Goal: Task Accomplishment & Management: Use online tool/utility

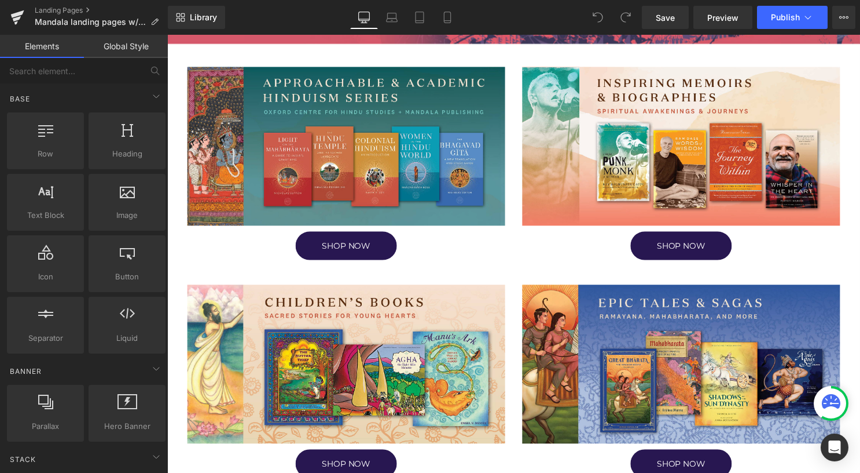
scroll to position [347, 0]
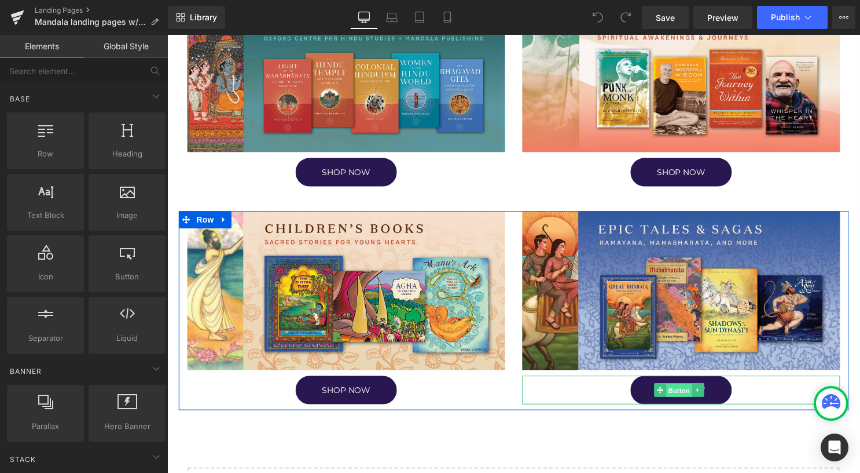
click at [675, 391] on span "Button" at bounding box center [685, 394] width 27 height 14
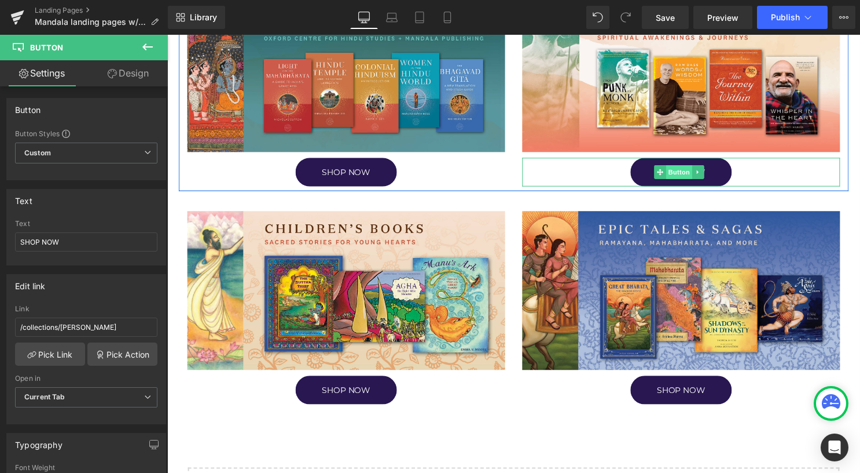
click at [676, 167] on span "Button" at bounding box center [685, 174] width 27 height 14
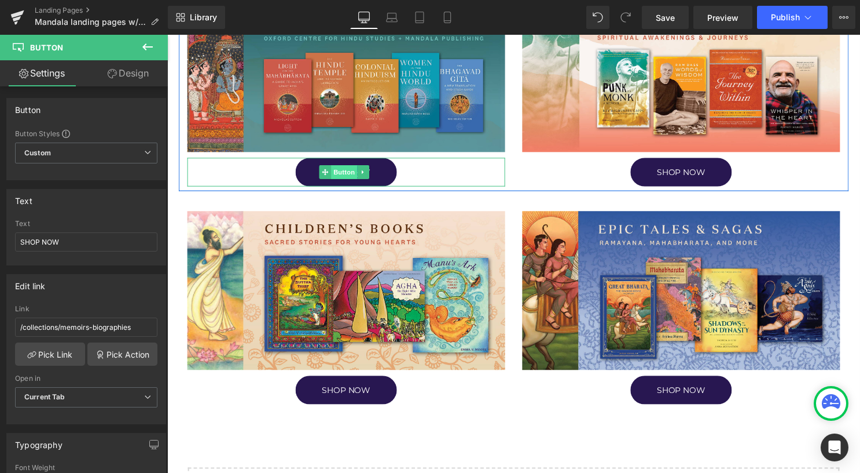
click at [341, 171] on span "Button" at bounding box center [346, 174] width 27 height 14
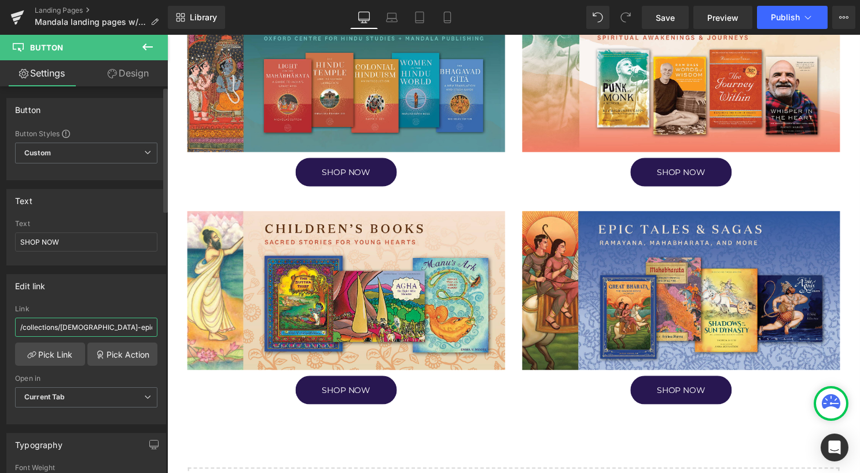
drag, startPoint x: 125, startPoint y: 323, endPoint x: 0, endPoint y: 326, distance: 125.1
click at [0, 326] on html "Button You are previewing how the will restyle your page. You can not edit Elem…" at bounding box center [430, 236] width 860 height 473
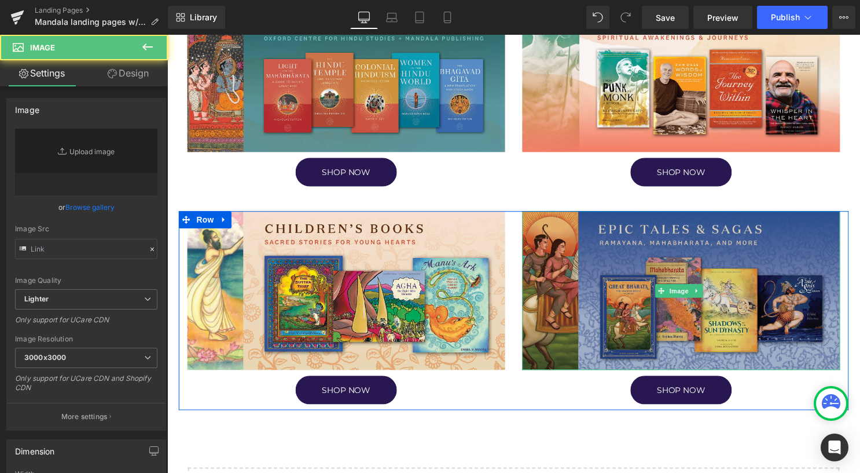
type input "https://ucarecdn.com/21900146-4148-4bd3-bf24-a4304640ca22/-/format/auto/-/previ…"
click at [644, 287] on img at bounding box center [686, 293] width 321 height 160
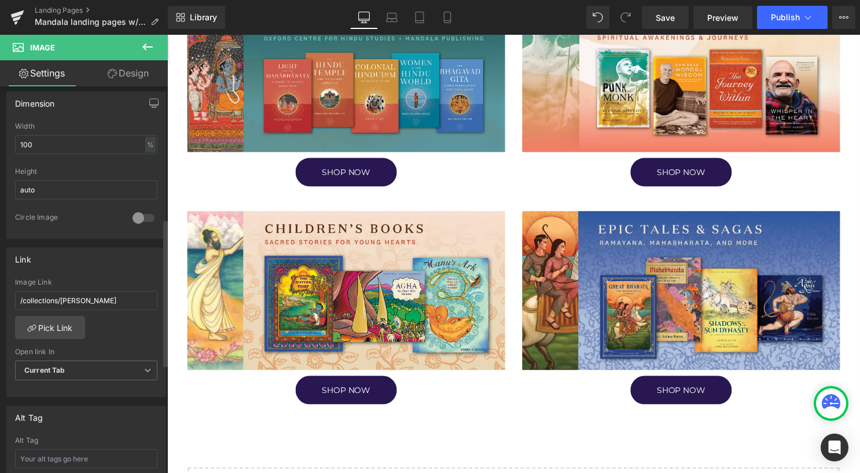
drag, startPoint x: 110, startPoint y: 294, endPoint x: 0, endPoint y: 294, distance: 110.0
click at [0, 294] on html "Button You are previewing how the will restyle your page. You can not edit Elem…" at bounding box center [430, 236] width 860 height 473
type input "/collections/hindu-epics"
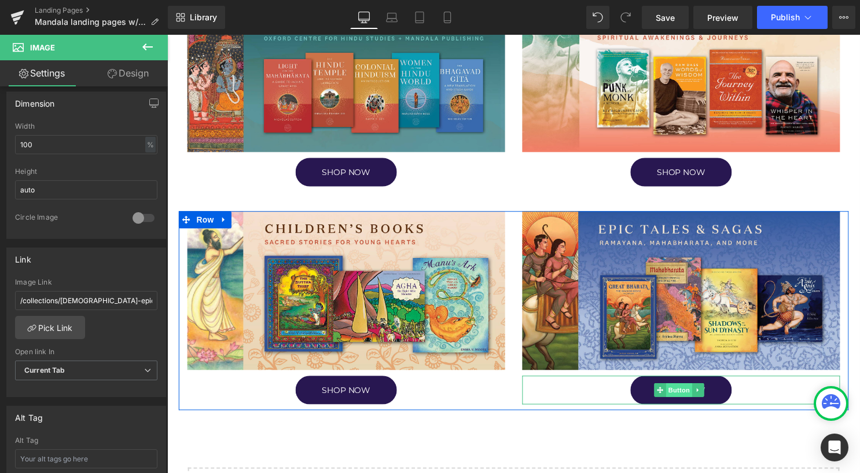
click at [682, 389] on span "Button" at bounding box center [685, 394] width 27 height 14
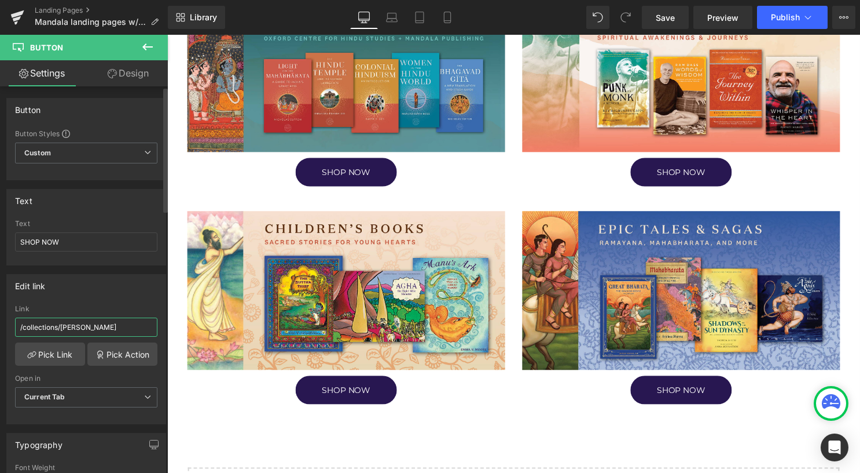
drag, startPoint x: 145, startPoint y: 320, endPoint x: 0, endPoint y: 323, distance: 144.8
click at [0, 323] on html "Button You are previewing how the will restyle your page. You can not edit Elem…" at bounding box center [430, 236] width 860 height 473
paste input "hindu-epic"
type input "/collections/hindu-epics"
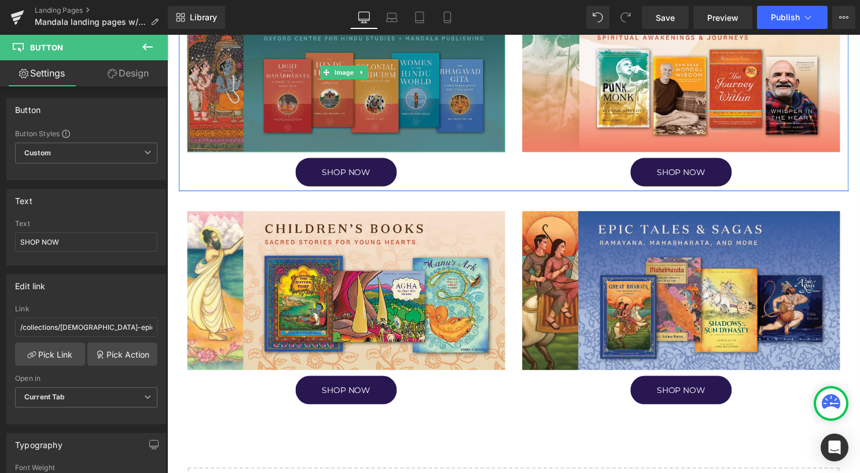
drag, startPoint x: 362, startPoint y: 123, endPoint x: 357, endPoint y: 126, distance: 6.0
click at [362, 123] on img at bounding box center [348, 73] width 321 height 160
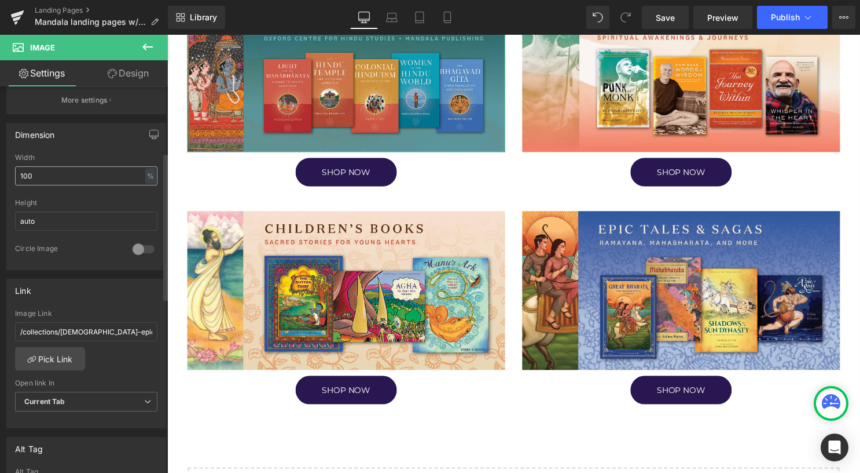
scroll to position [405, 0]
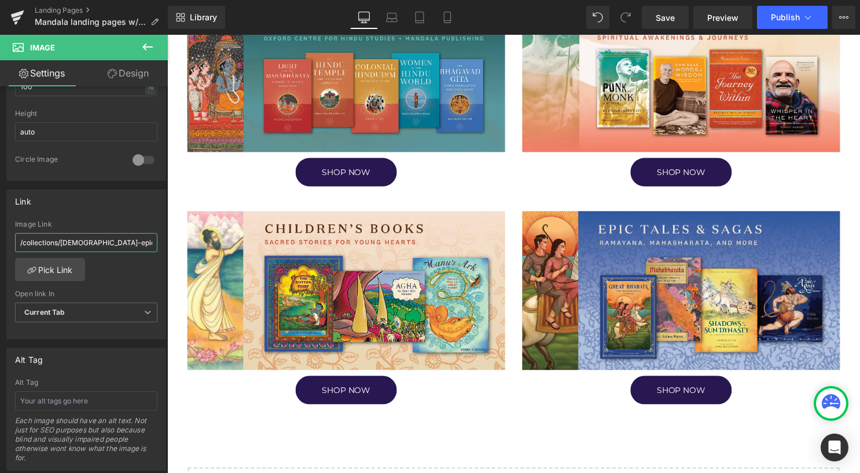
drag, startPoint x: 125, startPoint y: 237, endPoint x: -2, endPoint y: 239, distance: 127.4
click at [0, 239] on html "Button You are previewing how the will restyle your page. You can not edit Elem…" at bounding box center [430, 236] width 860 height 473
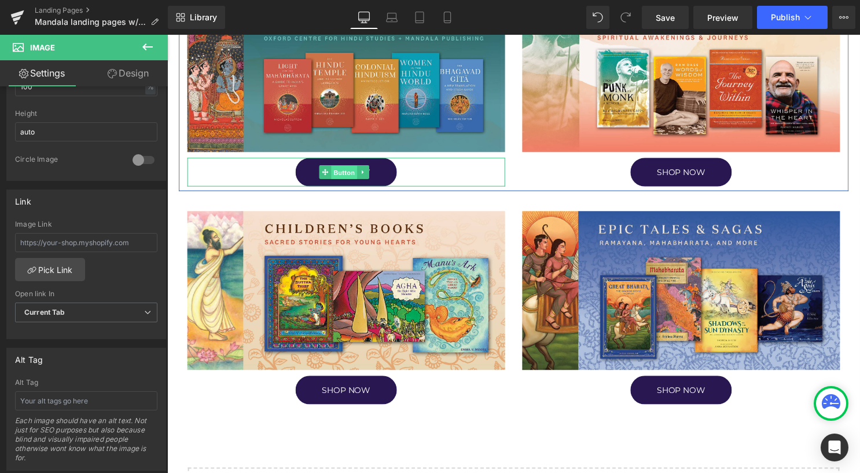
click at [349, 175] on span "Button" at bounding box center [346, 174] width 27 height 14
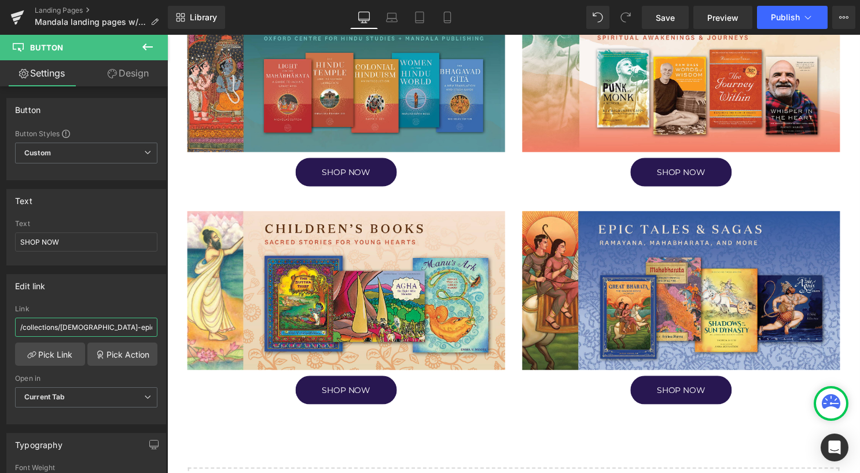
drag, startPoint x: 113, startPoint y: 327, endPoint x: -2, endPoint y: 336, distance: 115.6
click at [0, 336] on html "Button You are previewing how the will restyle your page. You can not edit Elem…" at bounding box center [430, 236] width 860 height 473
click at [427, 14] on link "Tablet" at bounding box center [420, 17] width 28 height 23
type input "100"
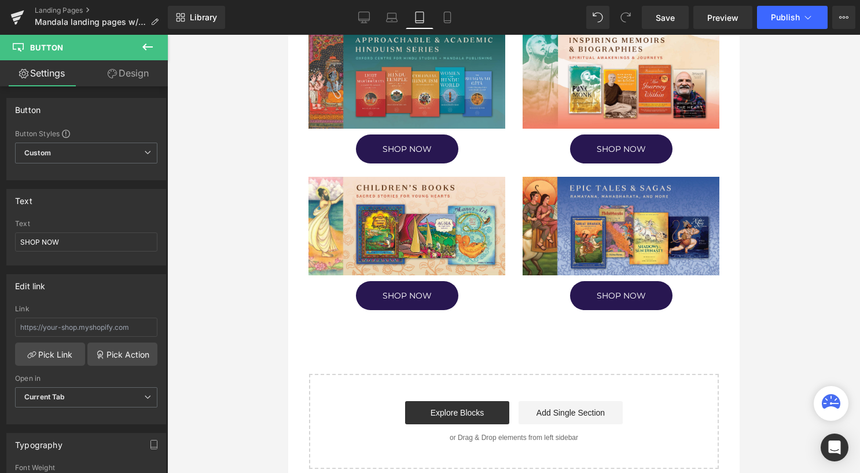
scroll to position [322, 0]
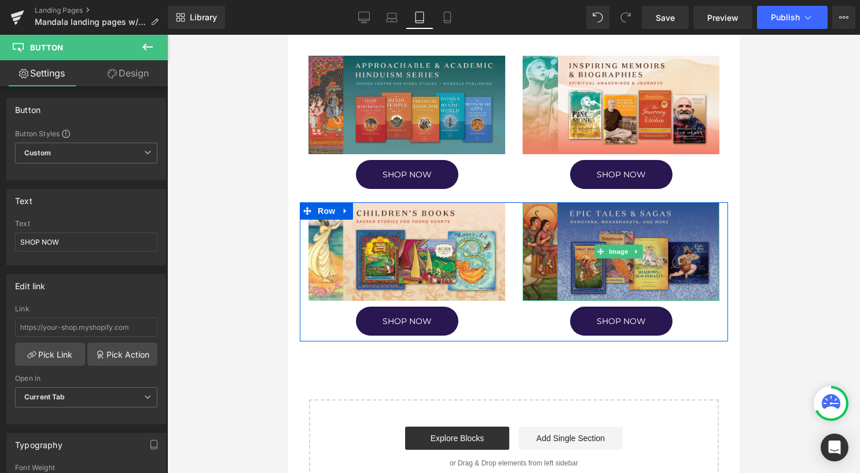
click at [625, 246] on div "Image" at bounding box center [620, 251] width 197 height 98
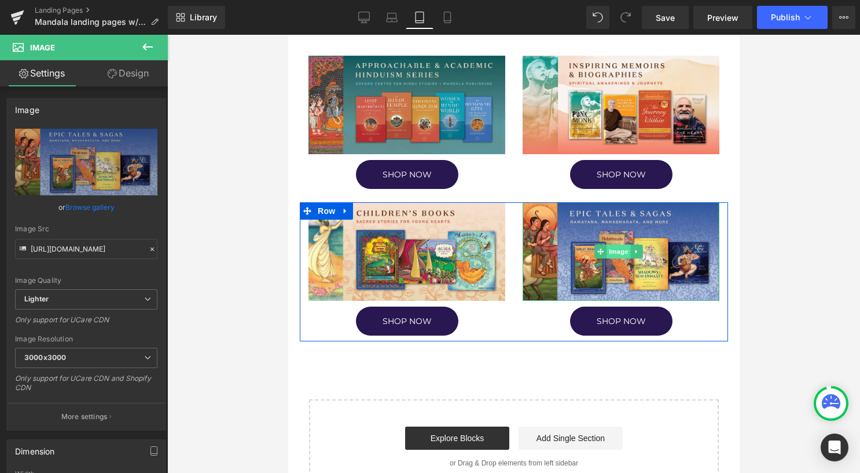
click at [611, 248] on span "Image" at bounding box center [618, 251] width 24 height 14
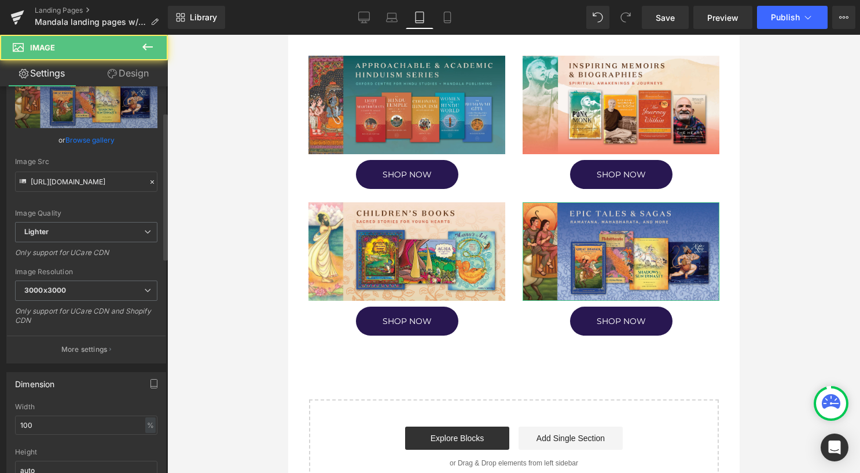
scroll to position [232, 0]
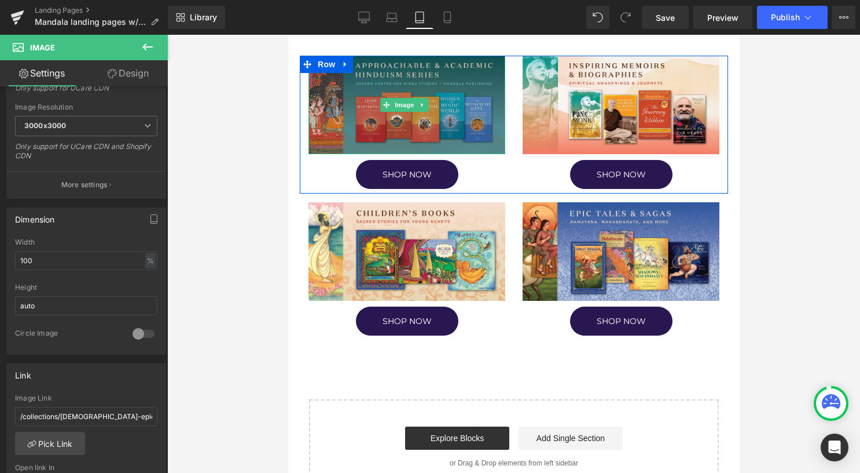
click at [428, 72] on img at bounding box center [406, 105] width 197 height 98
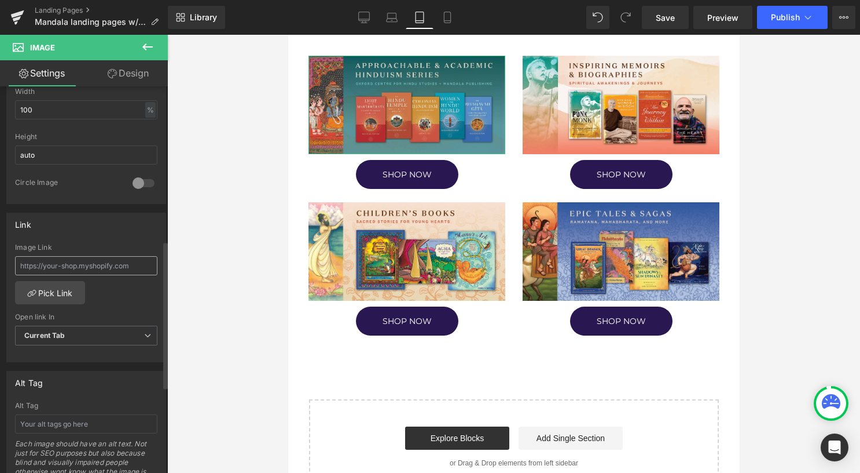
scroll to position [405, 0]
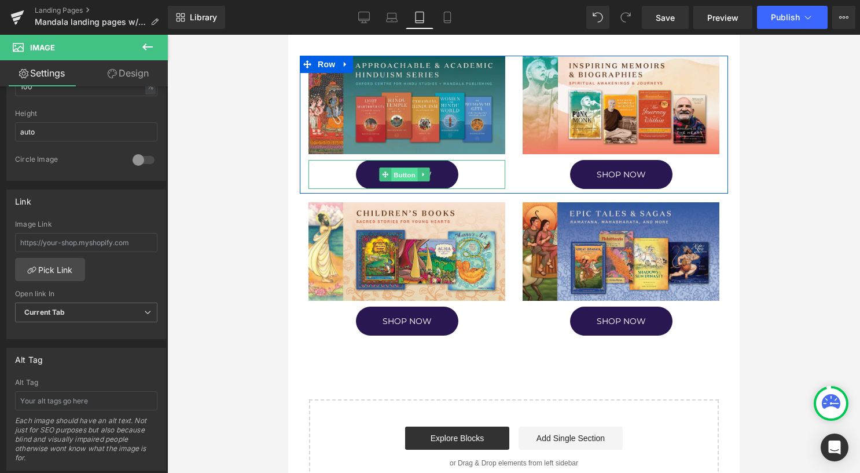
click at [398, 174] on span "Button" at bounding box center [404, 175] width 27 height 14
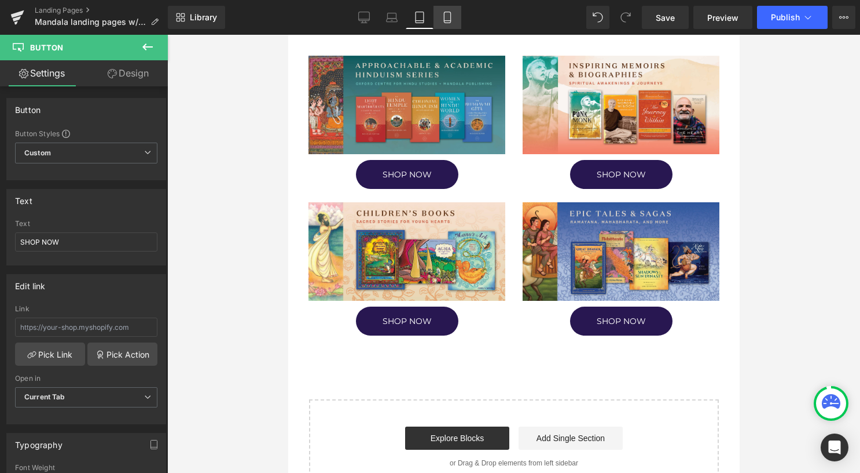
click at [455, 17] on link "Mobile" at bounding box center [448, 17] width 28 height 23
type input "100"
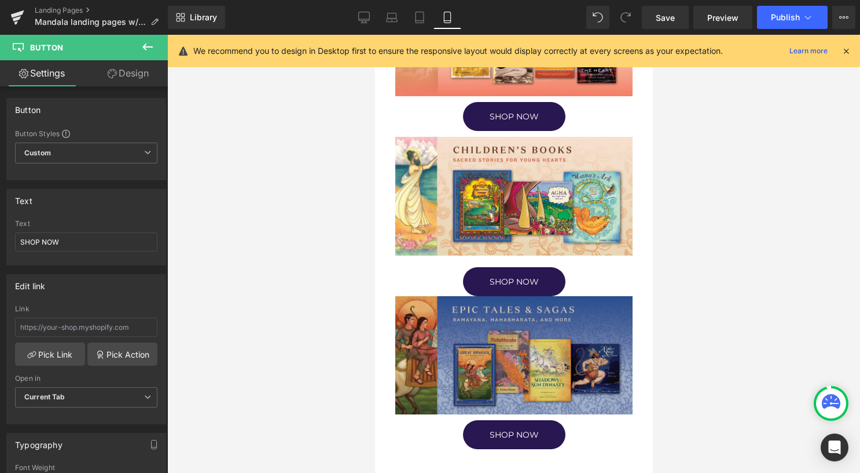
scroll to position [461, 0]
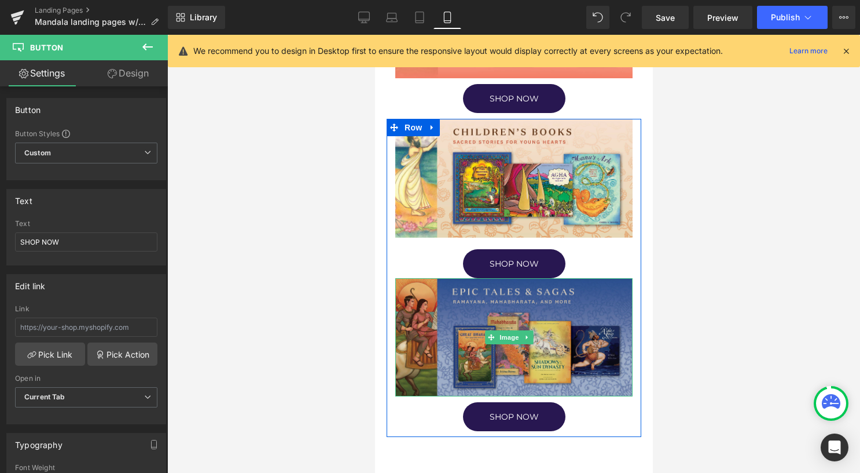
click at [501, 344] on img at bounding box center [513, 337] width 237 height 119
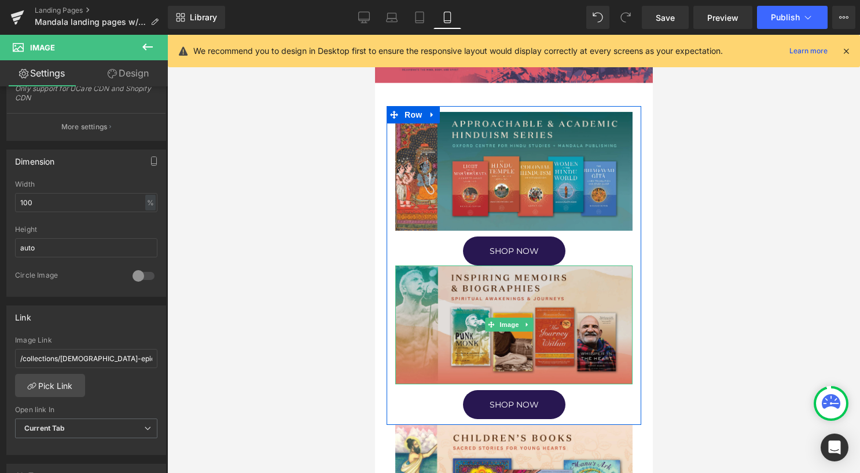
scroll to position [174, 0]
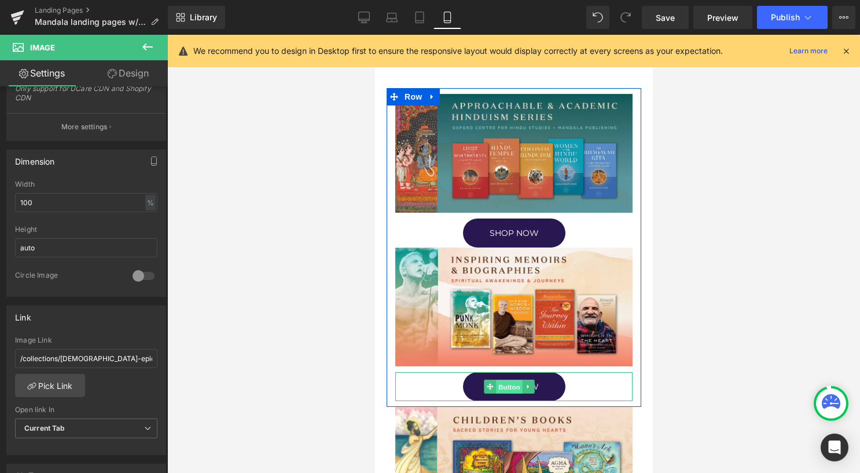
click at [499, 379] on span "Button" at bounding box center [509, 386] width 27 height 14
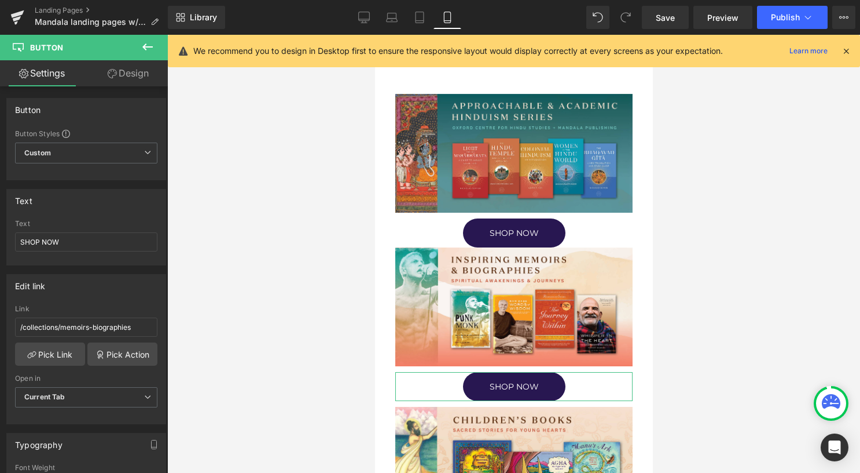
click at [136, 80] on link "Design" at bounding box center [128, 73] width 84 height 26
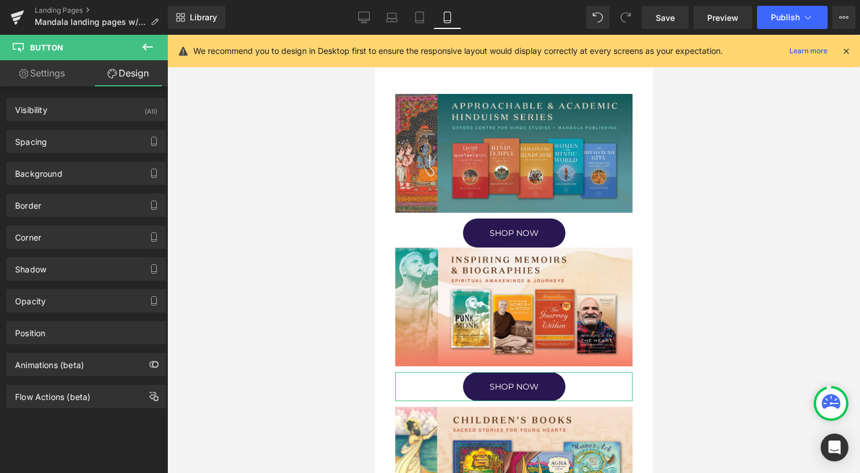
type input "10"
type input "0"
type input "9"
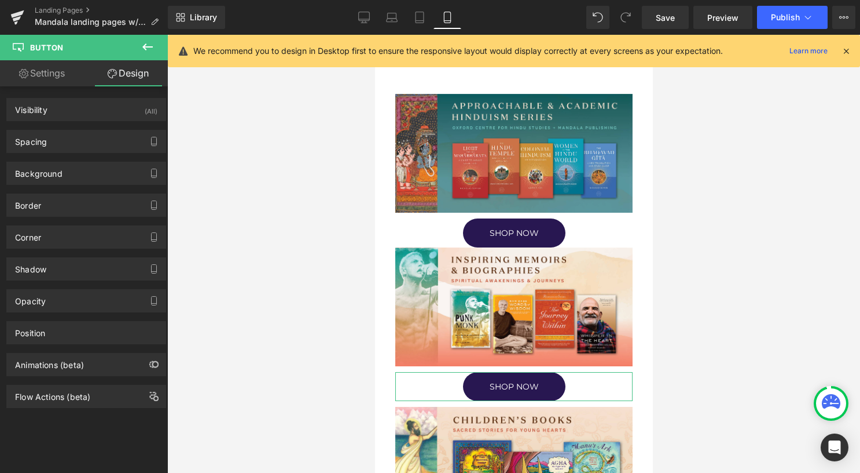
type input "45"
type input "9"
type input "45"
click at [98, 140] on div "Spacing" at bounding box center [86, 141] width 159 height 22
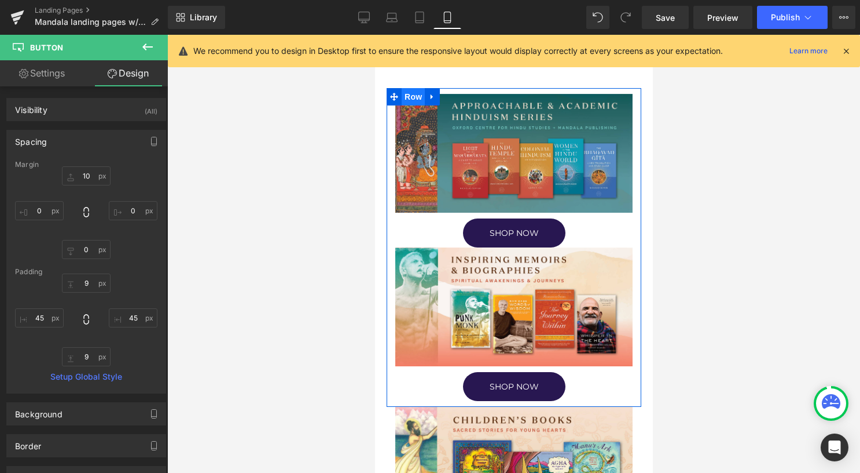
click at [409, 100] on span "Row" at bounding box center [412, 96] width 23 height 17
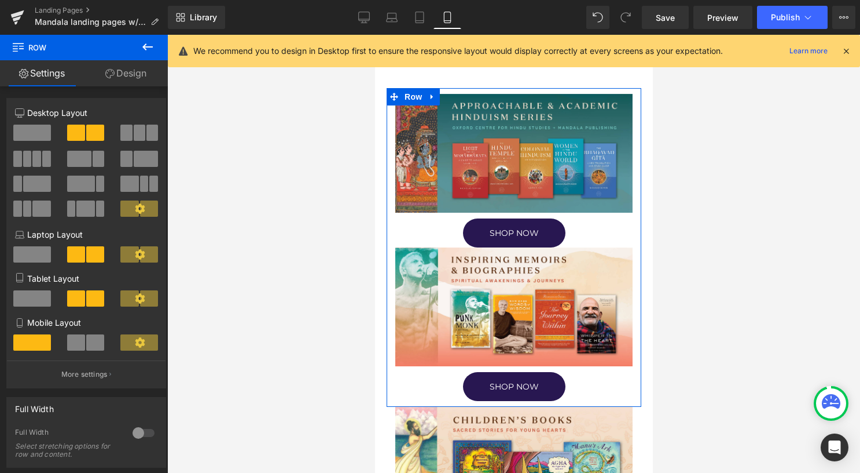
click at [140, 78] on link "Design" at bounding box center [126, 73] width 84 height 26
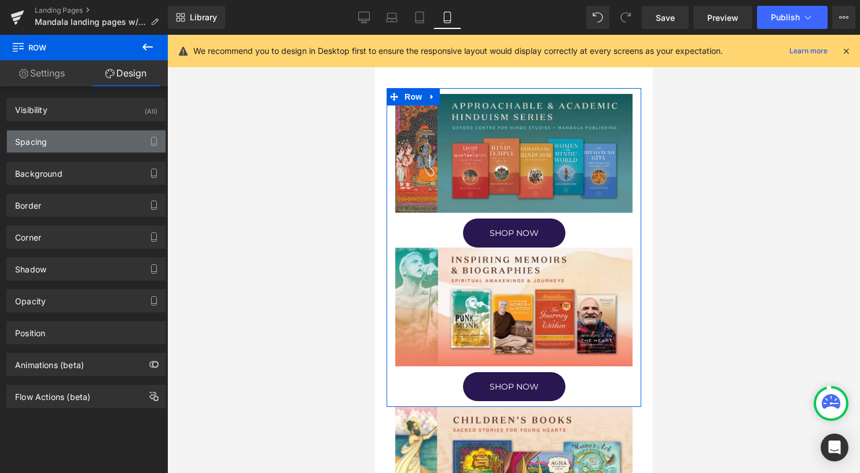
click at [89, 138] on div "Spacing" at bounding box center [86, 141] width 159 height 22
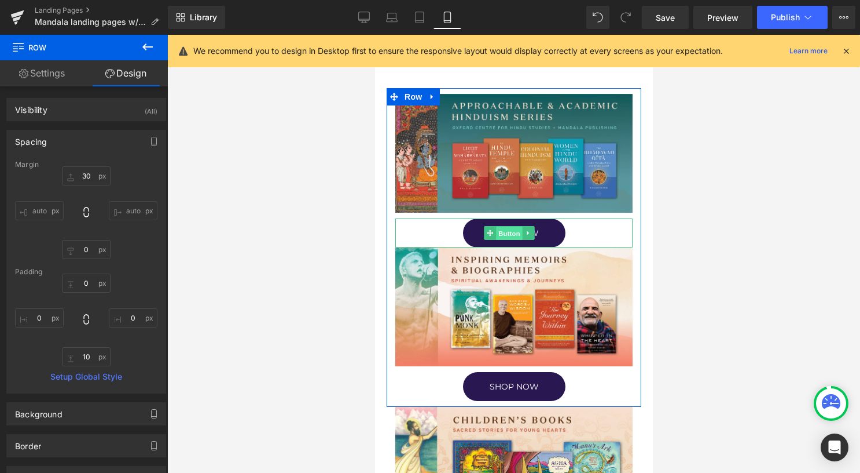
click at [504, 228] on span "Button" at bounding box center [509, 233] width 27 height 14
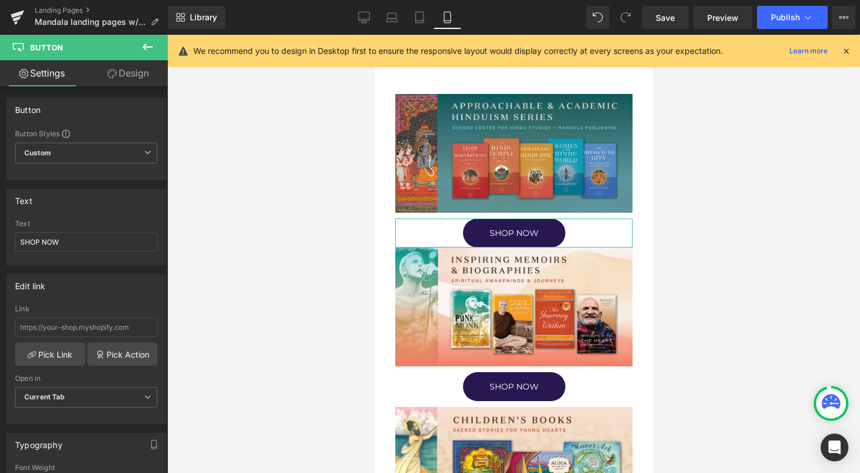
click at [134, 69] on link "Design" at bounding box center [128, 73] width 84 height 26
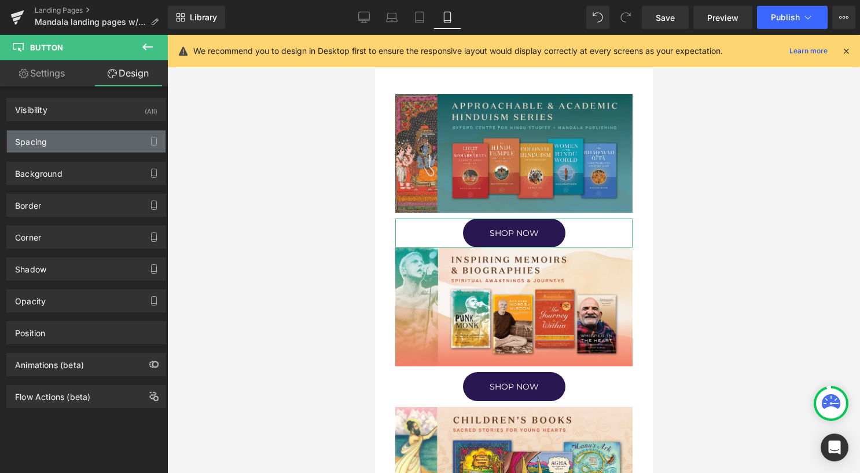
click at [72, 149] on div "Spacing" at bounding box center [86, 141] width 159 height 22
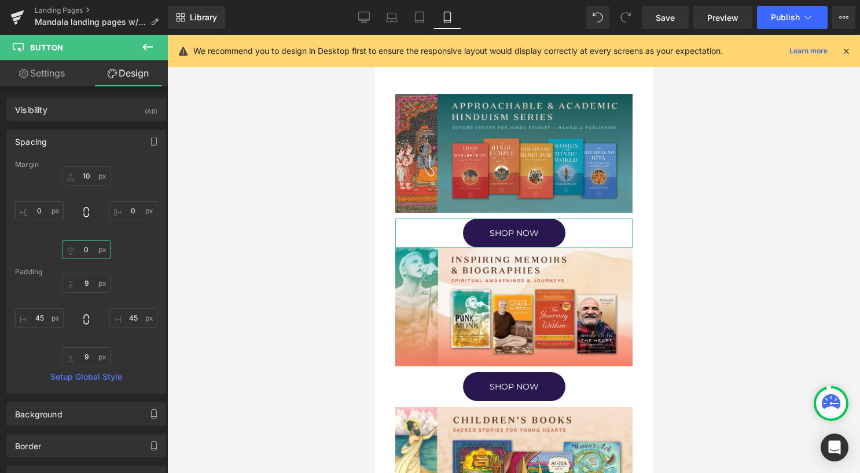
click at [85, 247] on input "0" at bounding box center [86, 249] width 49 height 19
type input "10"
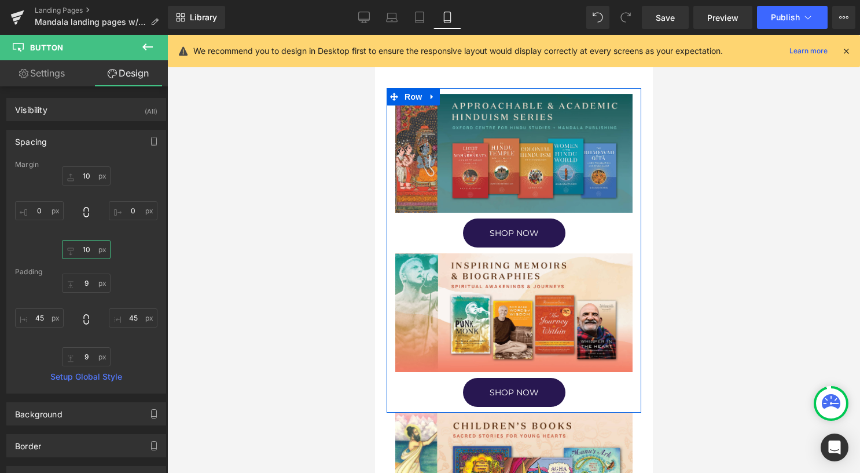
scroll to position [463, 0]
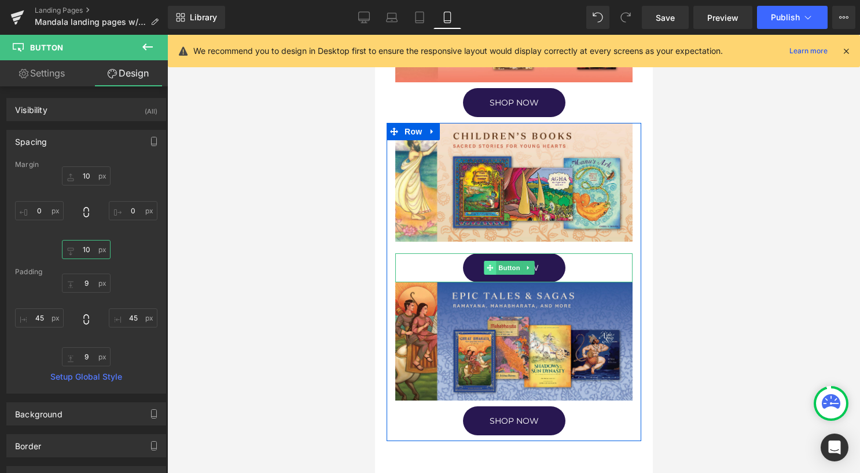
drag, startPoint x: 507, startPoint y: 253, endPoint x: 488, endPoint y: 253, distance: 19.1
click at [507, 261] on span "Button" at bounding box center [509, 268] width 27 height 14
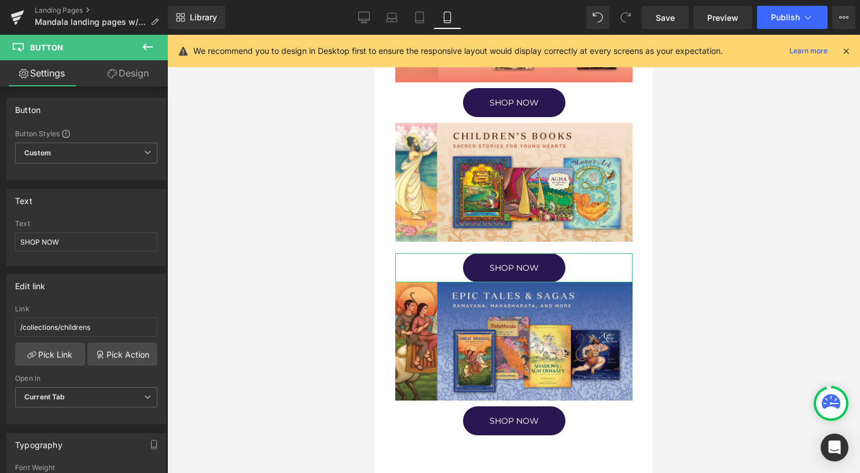
click at [141, 65] on link "Design" at bounding box center [128, 73] width 84 height 26
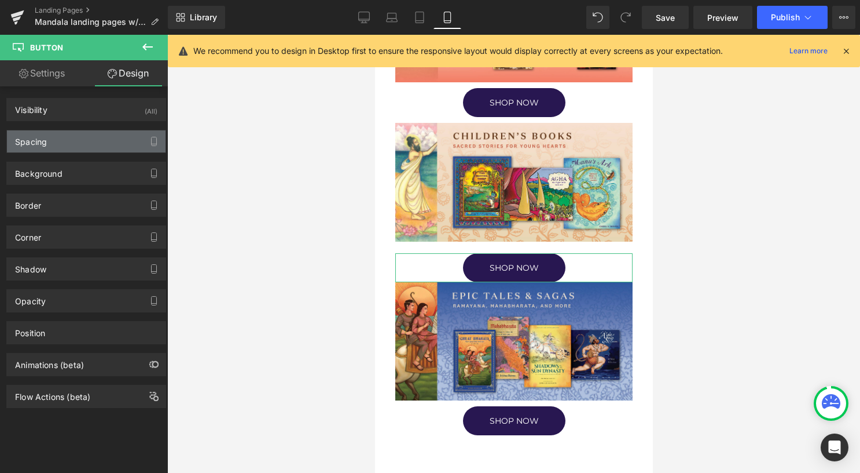
click at [71, 138] on div "Spacing" at bounding box center [86, 141] width 159 height 22
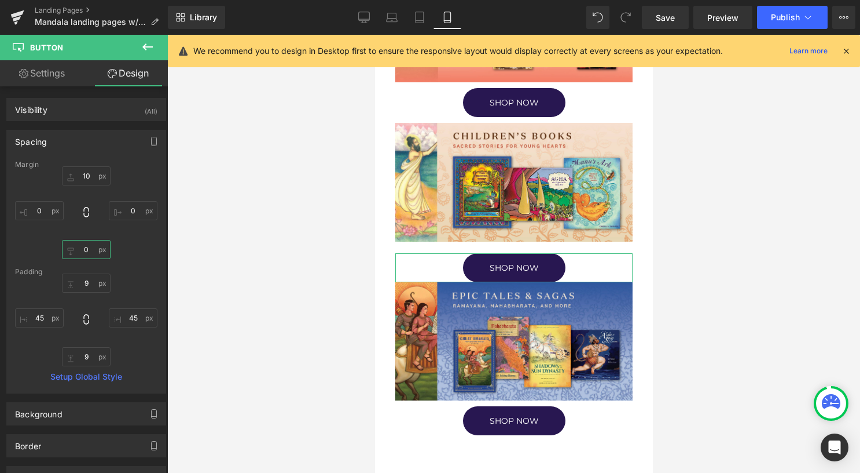
click at [84, 248] on input "0" at bounding box center [86, 249] width 49 height 19
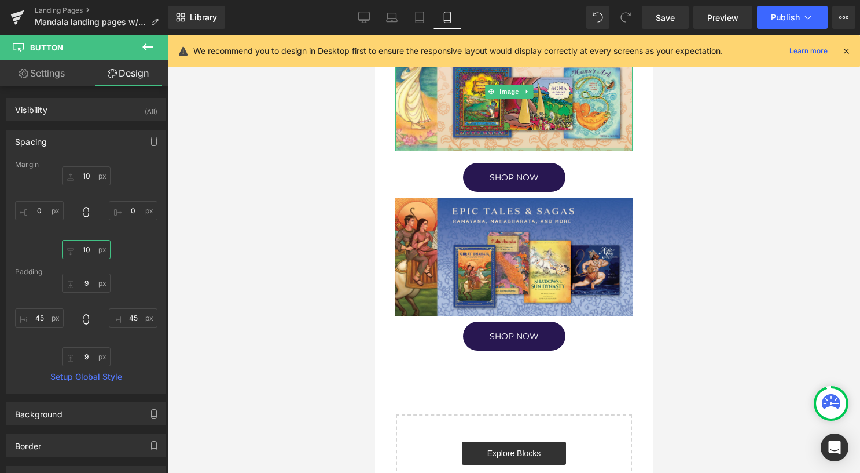
scroll to position [695, 0]
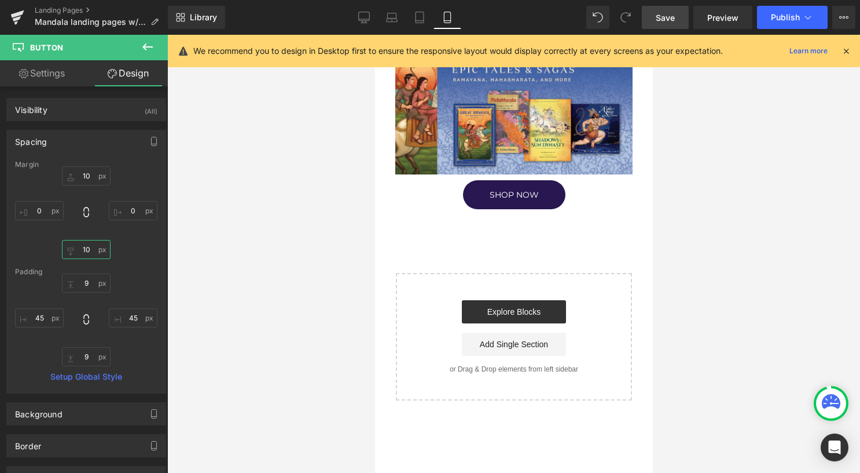
type input "10"
click at [674, 10] on link "Save" at bounding box center [665, 17] width 47 height 23
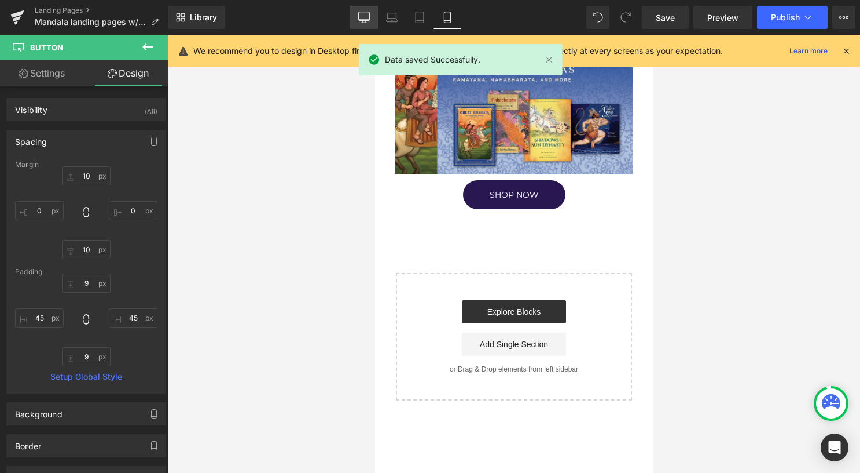
click at [355, 19] on link "Desktop" at bounding box center [364, 17] width 28 height 23
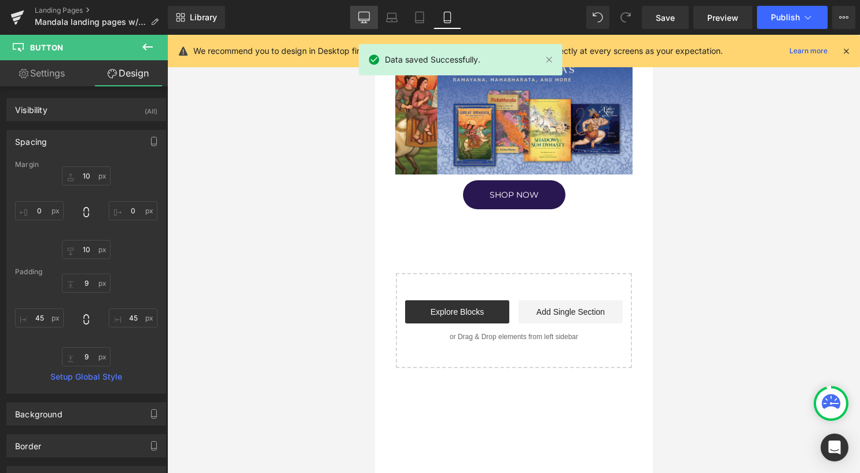
scroll to position [539, 0]
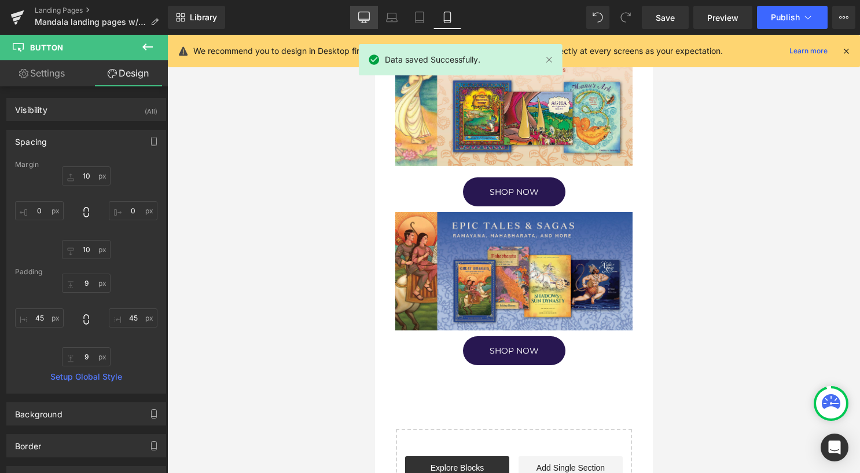
type input "10"
type input "0"
type input "9"
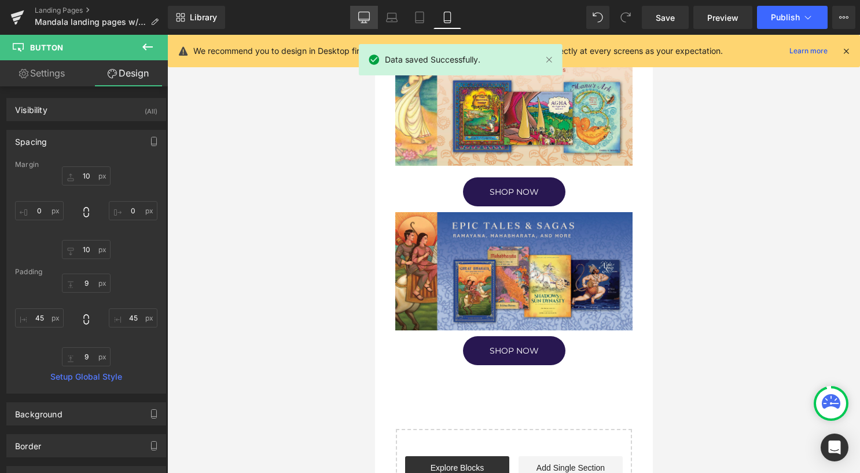
type input "45"
type input "9"
type input "45"
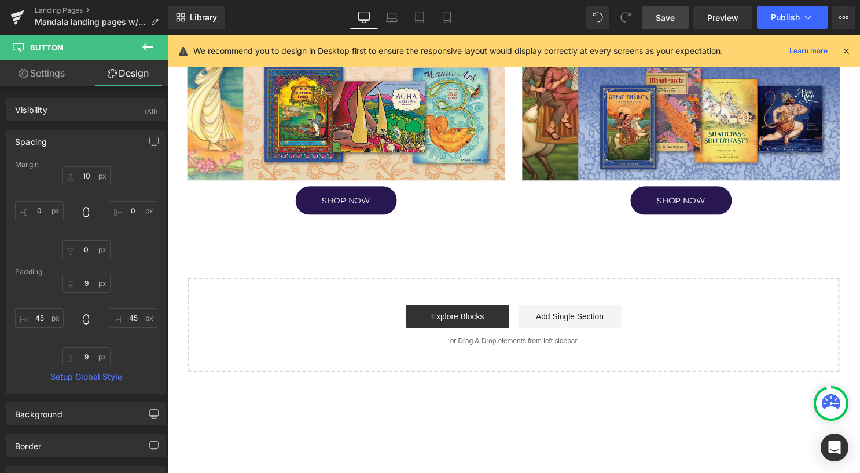
click at [668, 21] on span "Save" at bounding box center [665, 18] width 19 height 12
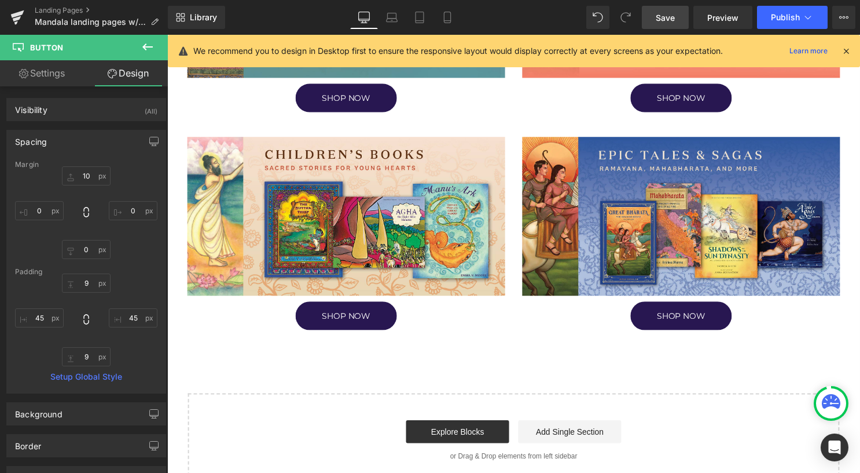
scroll to position [423, 0]
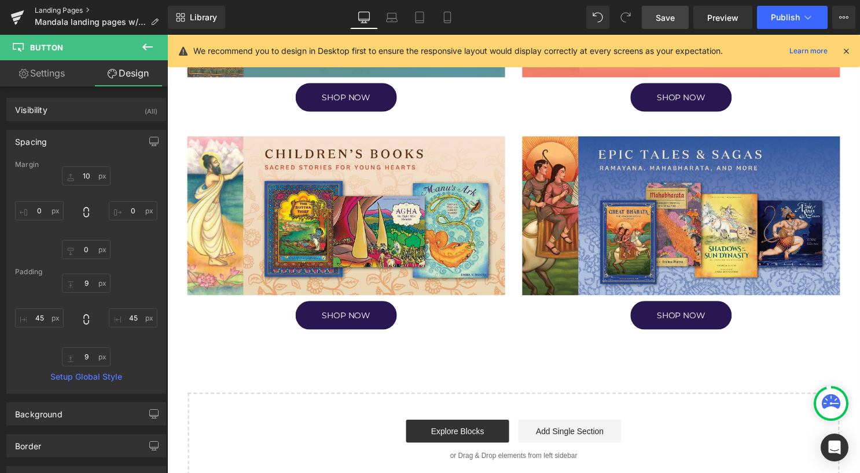
click at [68, 10] on link "Landing Pages" at bounding box center [101, 10] width 133 height 9
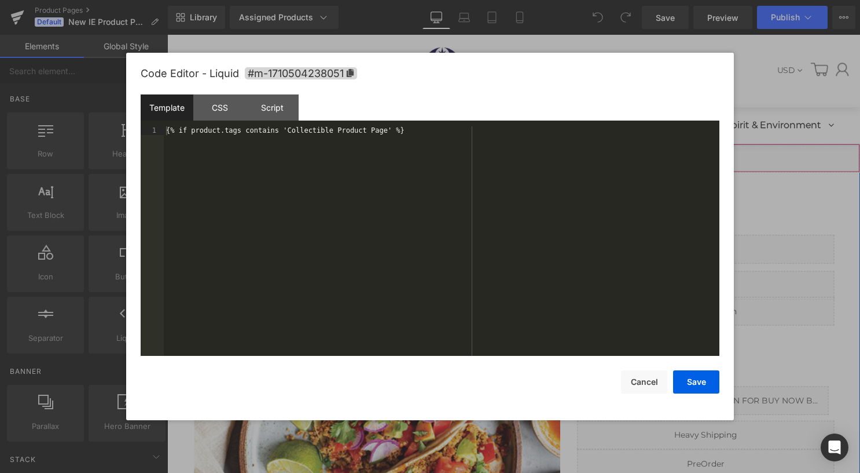
click at [530, 154] on icon at bounding box center [534, 153] width 8 height 9
click at [646, 388] on button "Cancel" at bounding box center [644, 381] width 46 height 23
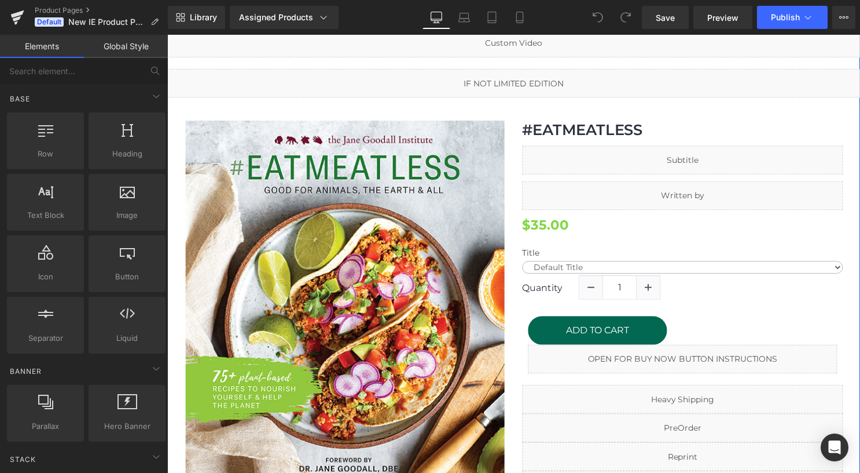
scroll to position [984, 0]
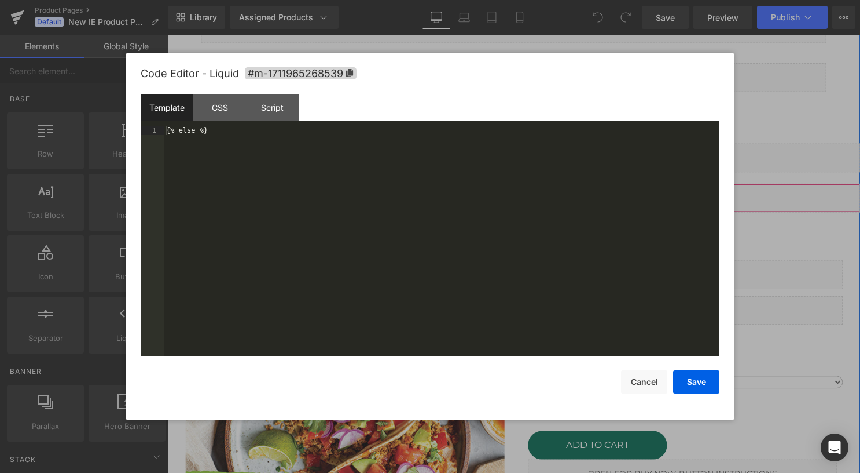
click at [530, 186] on link at bounding box center [533, 194] width 15 height 17
click at [638, 378] on button "Cancel" at bounding box center [644, 381] width 46 height 23
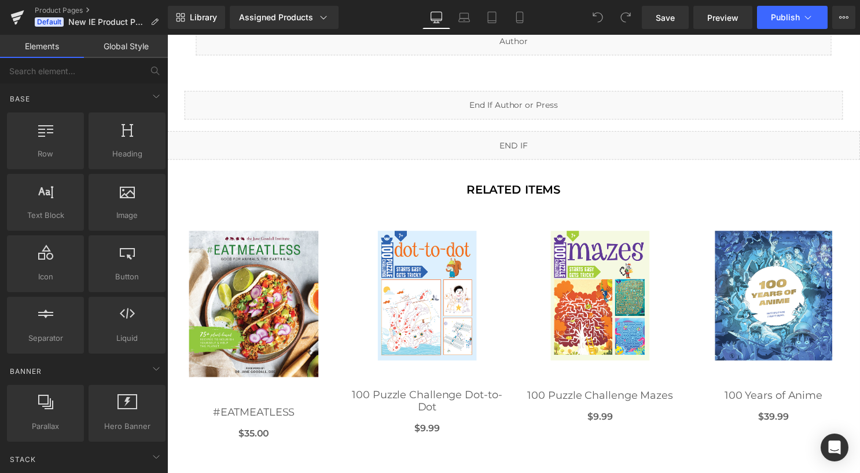
scroll to position [2316, 0]
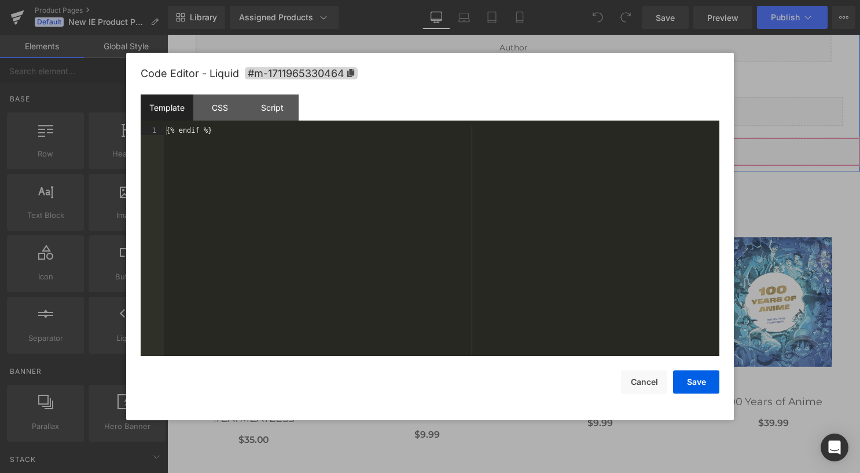
click at [530, 143] on icon at bounding box center [534, 147] width 8 height 9
click at [657, 384] on button "Cancel" at bounding box center [644, 381] width 46 height 23
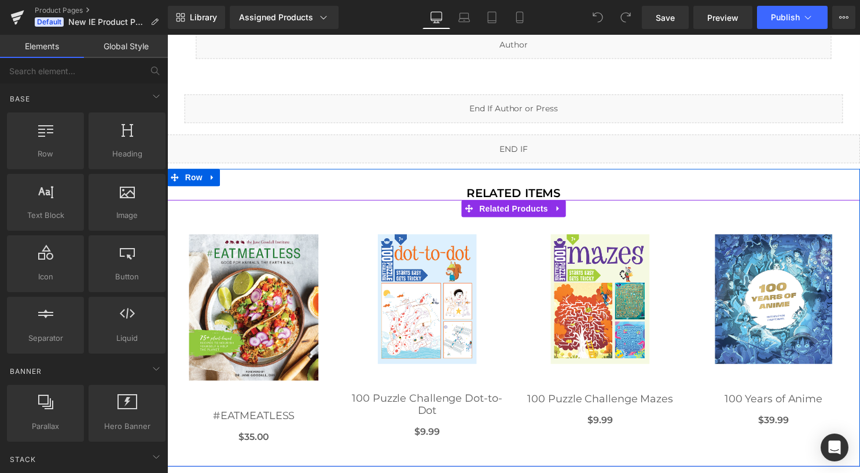
scroll to position [2259, 0]
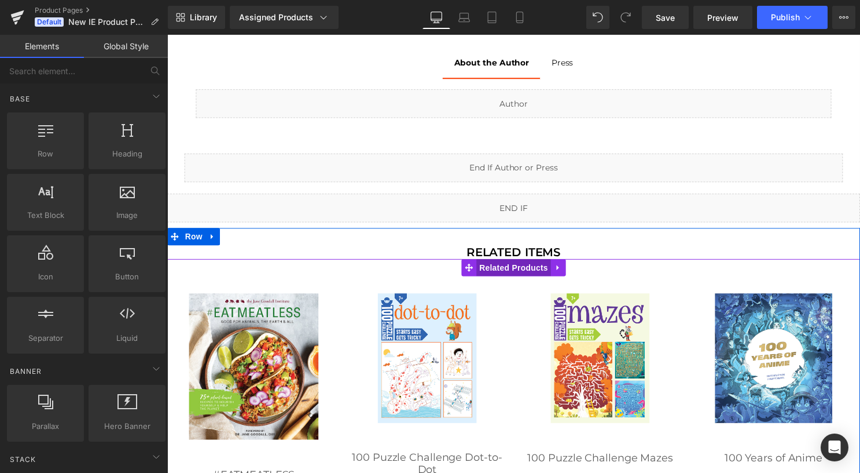
click at [528, 261] on span "Related Products" at bounding box center [517, 269] width 75 height 17
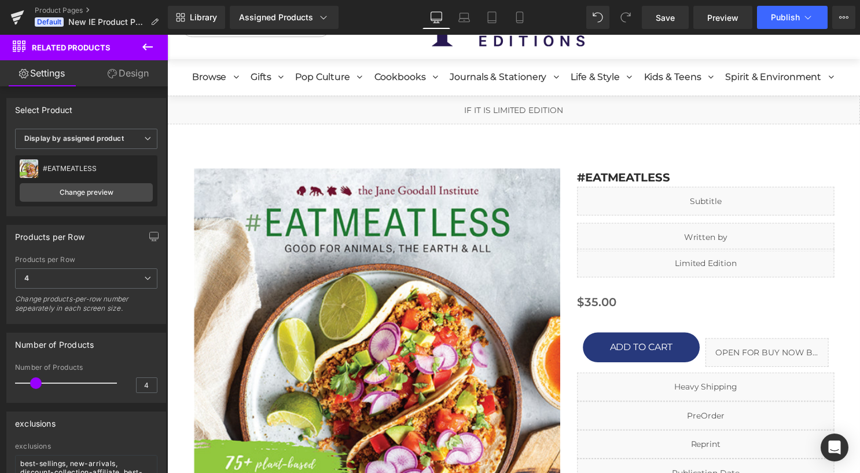
scroll to position [0, 0]
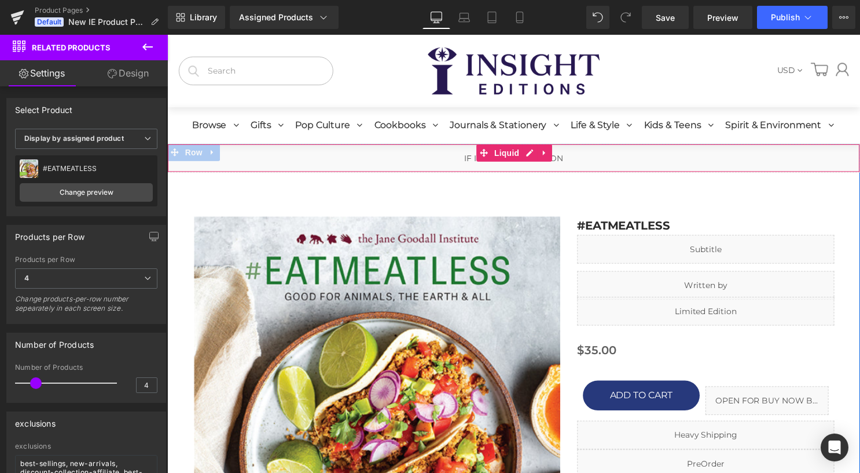
click at [417, 162] on div "Liquid" at bounding box center [517, 159] width 701 height 29
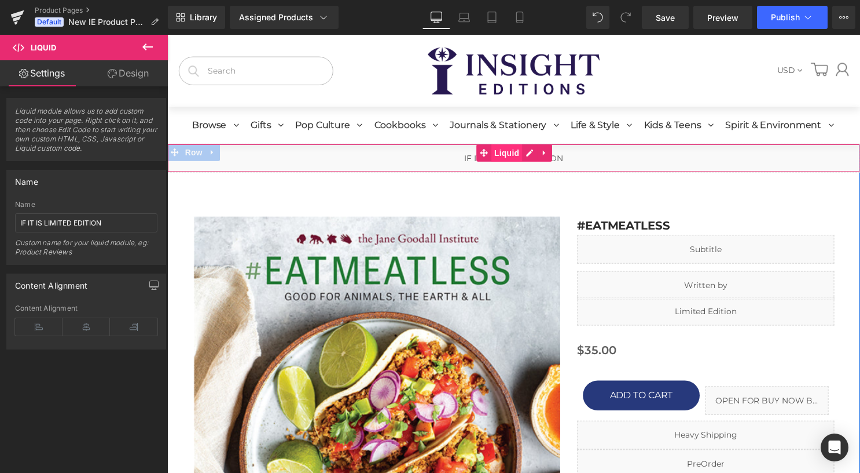
click at [506, 154] on span "Liquid" at bounding box center [510, 153] width 31 height 17
click at [112, 75] on icon at bounding box center [112, 73] width 9 height 9
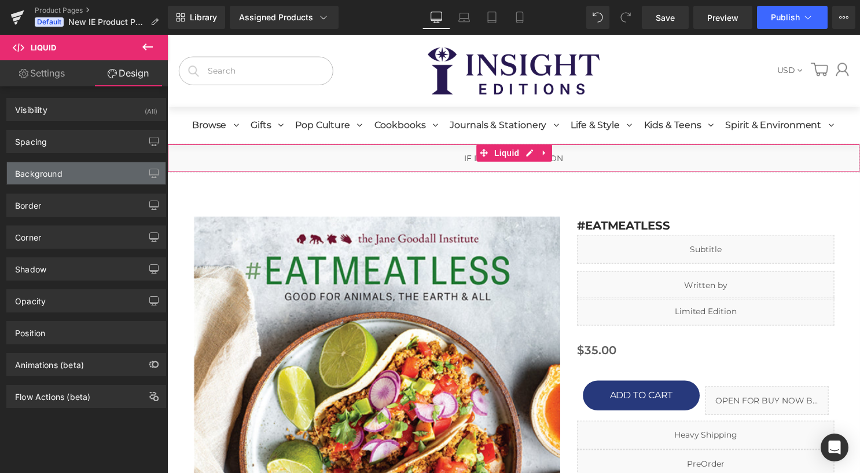
click at [86, 178] on div "Background" at bounding box center [86, 173] width 159 height 22
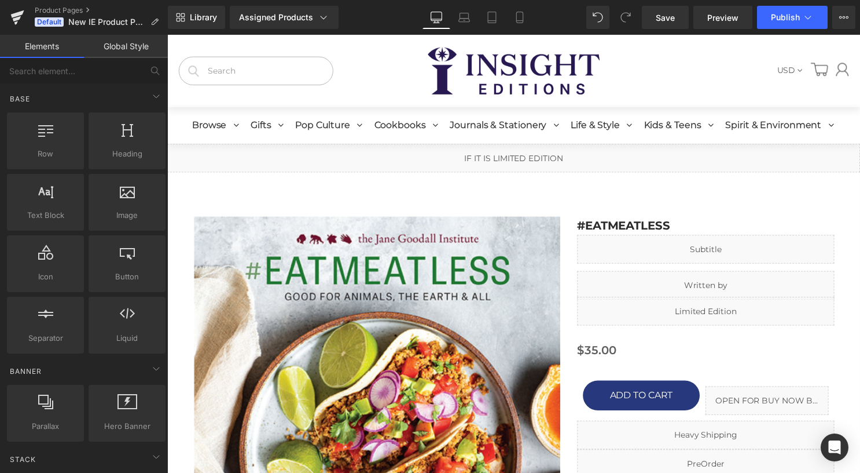
click at [372, 85] on link at bounding box center [518, 70] width 330 height 47
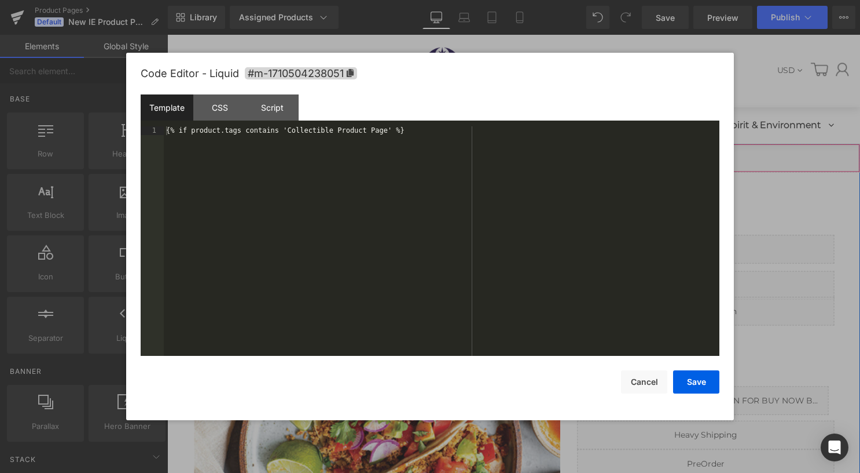
click at [534, 153] on ul "Liquid" at bounding box center [518, 153] width 76 height 17
drag, startPoint x: 442, startPoint y: 137, endPoint x: 152, endPoint y: 133, distance: 290.7
click at [152, 133] on pre "1 {% if product.tags contains 'Collectible Product Page' %} XXXXXXXXXXXXXXXXXXX…" at bounding box center [430, 240] width 579 height 229
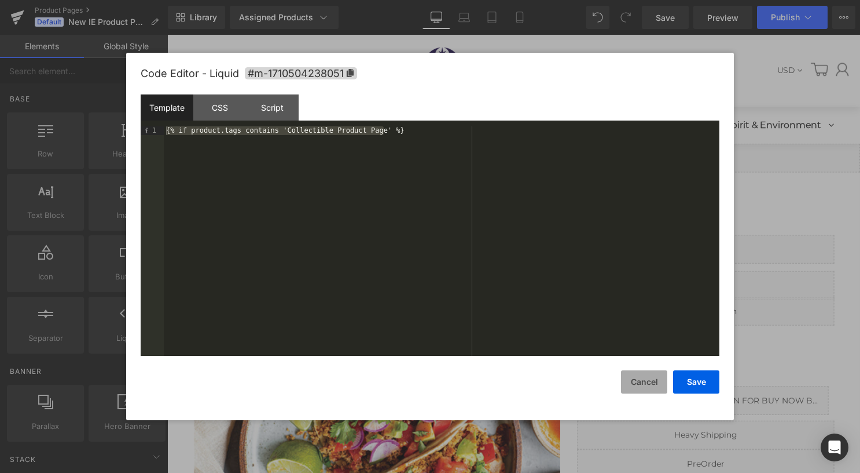
click at [651, 388] on button "Cancel" at bounding box center [644, 381] width 46 height 23
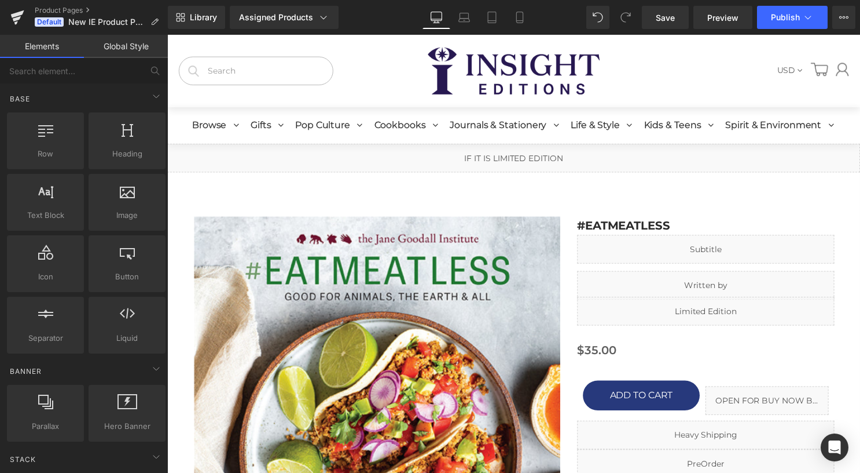
click at [846, 73] on link at bounding box center [850, 69] width 13 height 13
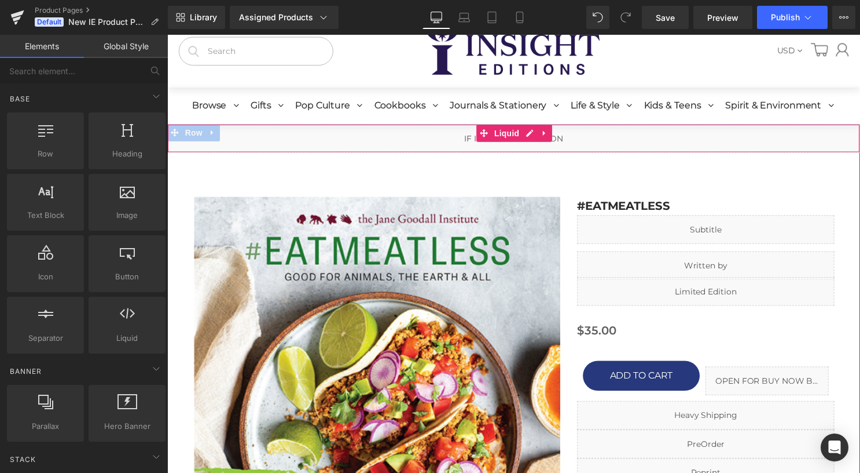
scroll to position [405, 0]
